Goal: Check status: Check status

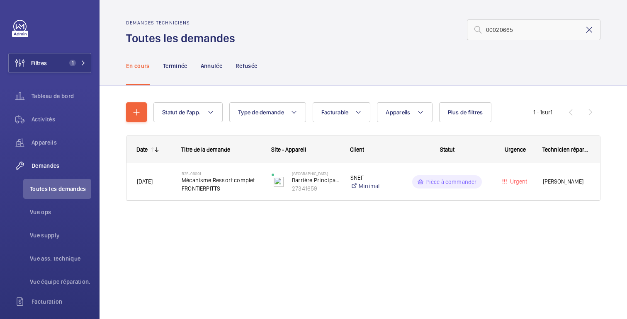
click at [588, 30] on mat-icon at bounding box center [589, 30] width 10 height 10
click at [544, 30] on input "text" at bounding box center [534, 29] width 134 height 21
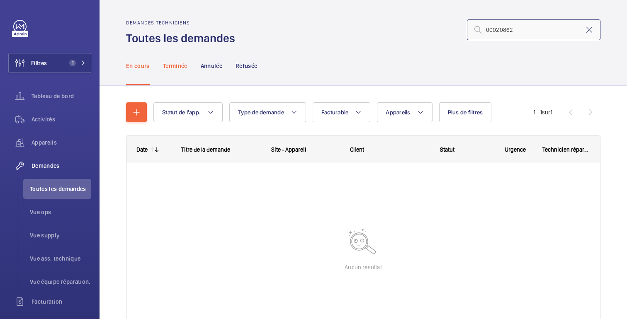
type input "00020862"
click at [178, 72] on div "Terminée" at bounding box center [175, 65] width 24 height 39
click at [209, 66] on font "Annulée" at bounding box center [212, 66] width 22 height 7
click at [129, 70] on p "En cours" at bounding box center [138, 66] width 24 height 8
click at [58, 70] on button "Filtres 1" at bounding box center [49, 63] width 83 height 20
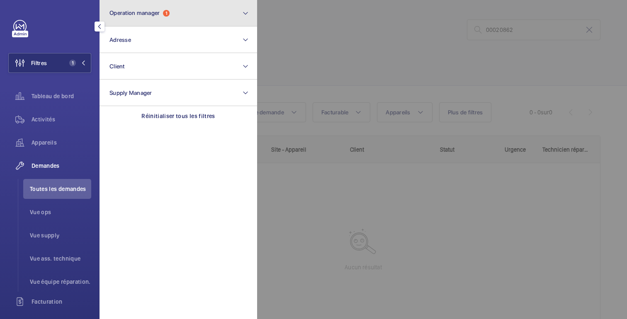
click at [148, 21] on button "Operation manager 1" at bounding box center [179, 13] width 158 height 27
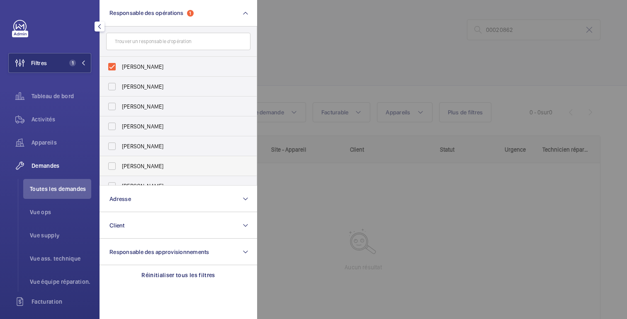
scroll to position [31, 0]
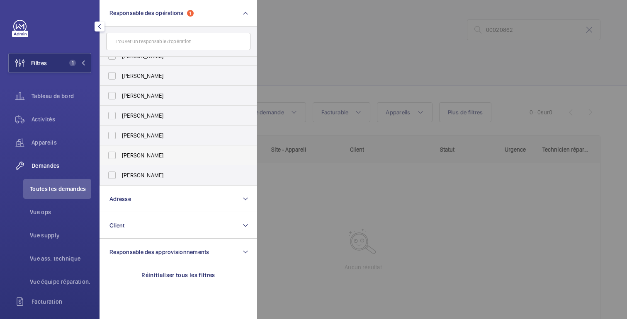
click at [152, 164] on label "[PERSON_NAME]" at bounding box center [172, 156] width 144 height 20
click at [120, 164] on input "[PERSON_NAME]" at bounding box center [112, 155] width 17 height 17
checkbox input "true"
click at [326, 80] on div at bounding box center [570, 159] width 627 height 319
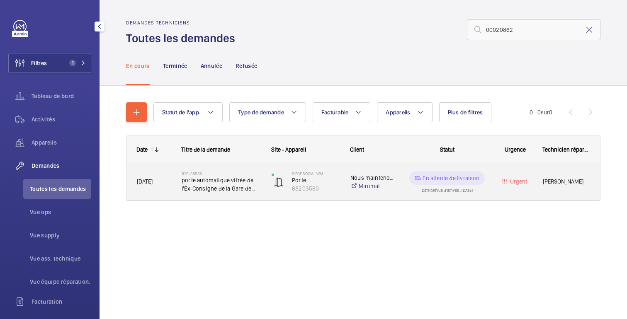
click at [489, 188] on div "Urgent" at bounding box center [510, 182] width 44 height 26
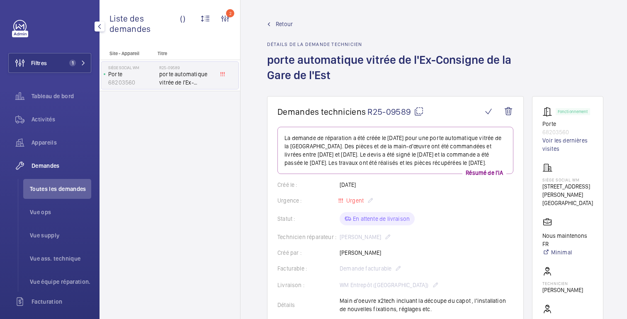
click at [422, 114] on mat-icon at bounding box center [419, 112] width 10 height 10
